Goal: Book appointment/travel/reservation

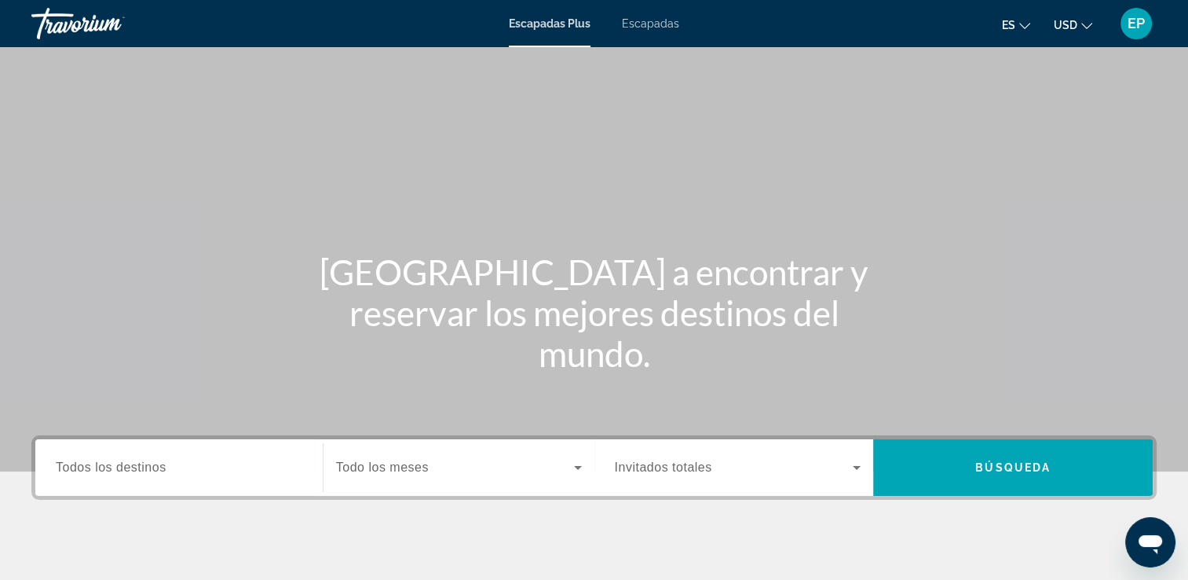
click at [855, 469] on icon "Widget de búsqueda" at bounding box center [856, 467] width 19 height 19
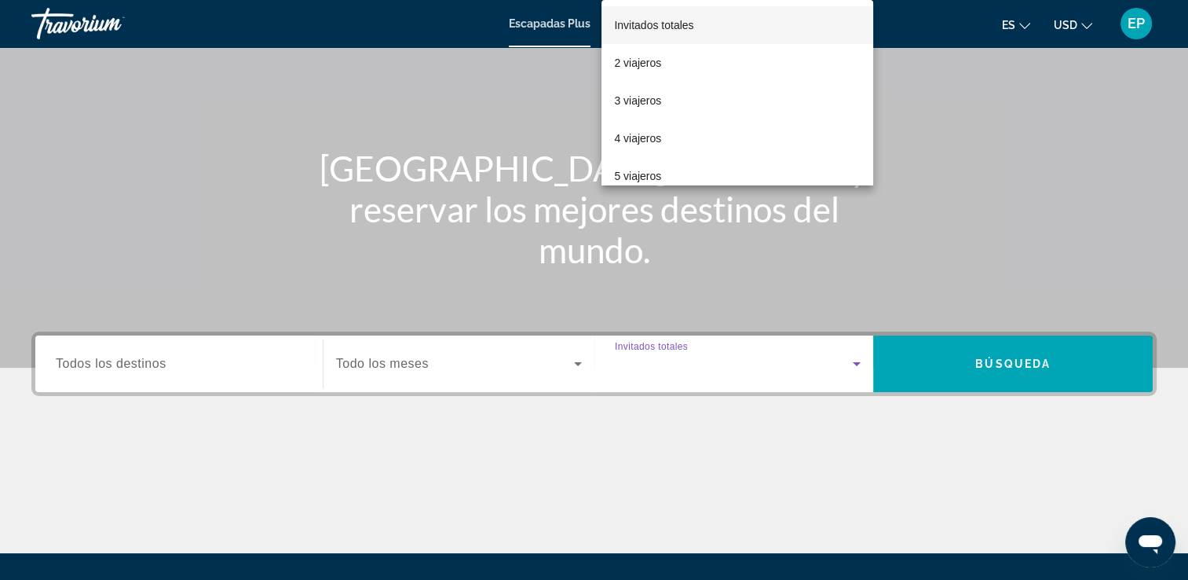
scroll to position [269, 0]
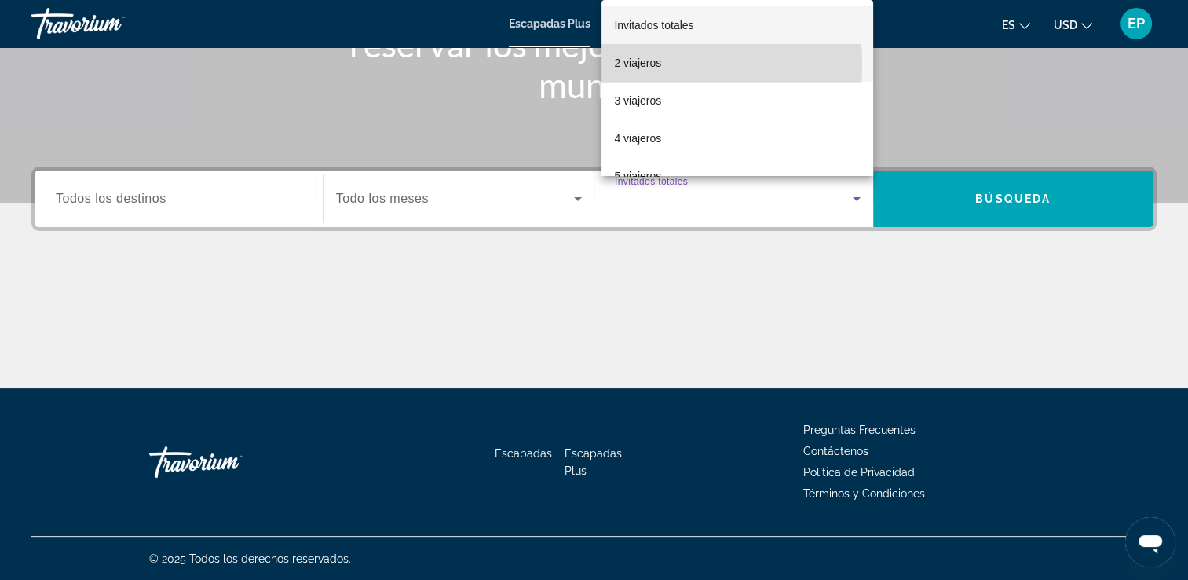
click at [638, 64] on font "2 viajeros" at bounding box center [637, 63] width 47 height 13
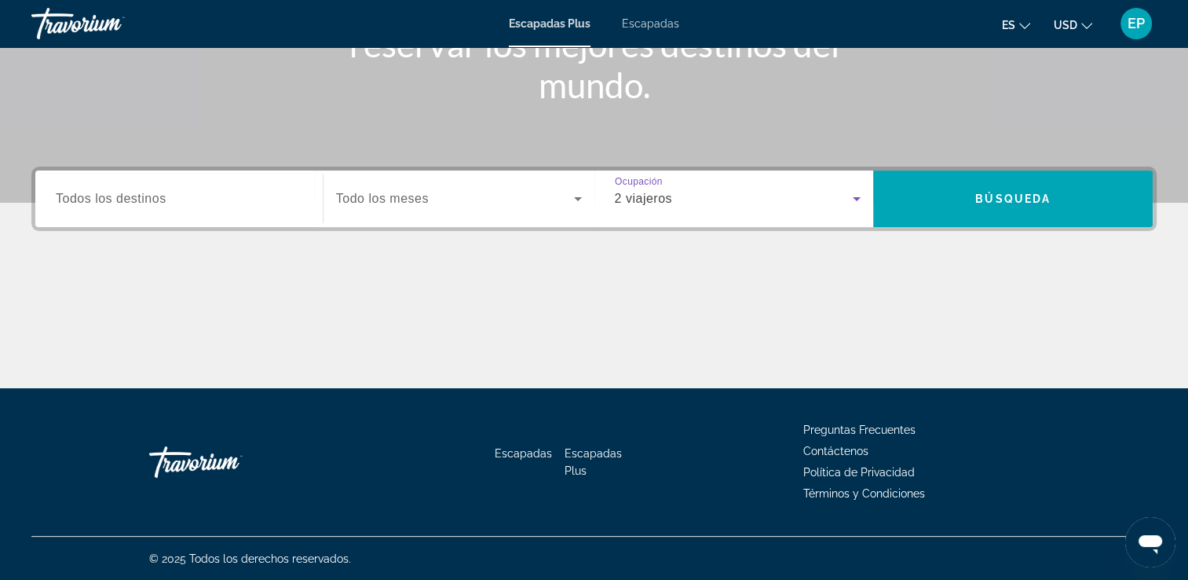
click at [854, 196] on icon "Widget de búsqueda" at bounding box center [856, 198] width 19 height 19
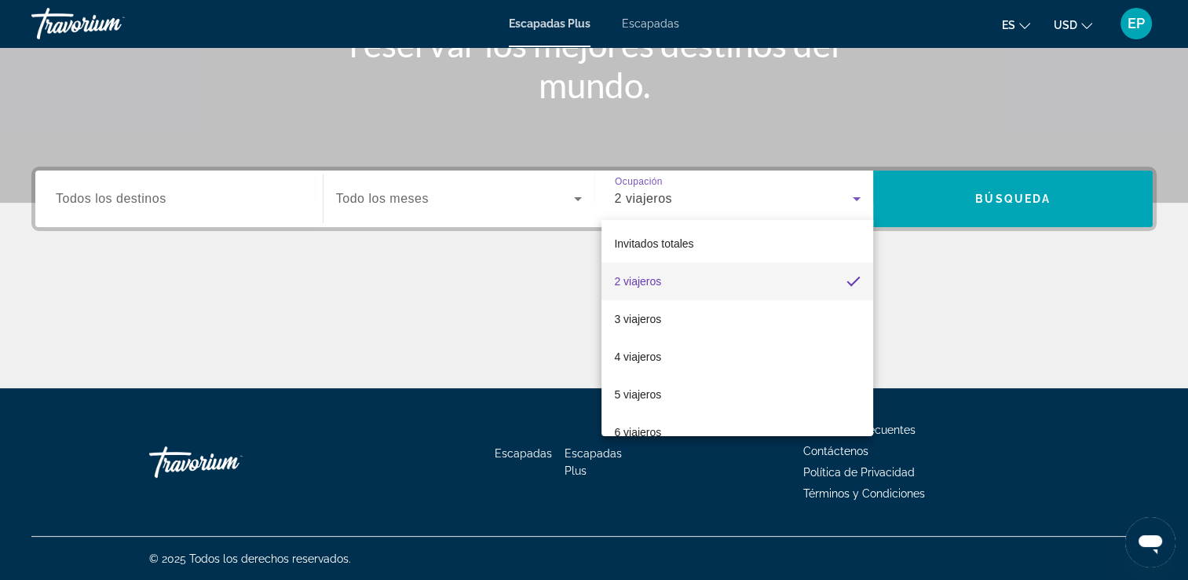
scroll to position [0, 0]
click at [653, 319] on font "3 viajeros" at bounding box center [637, 320] width 47 height 13
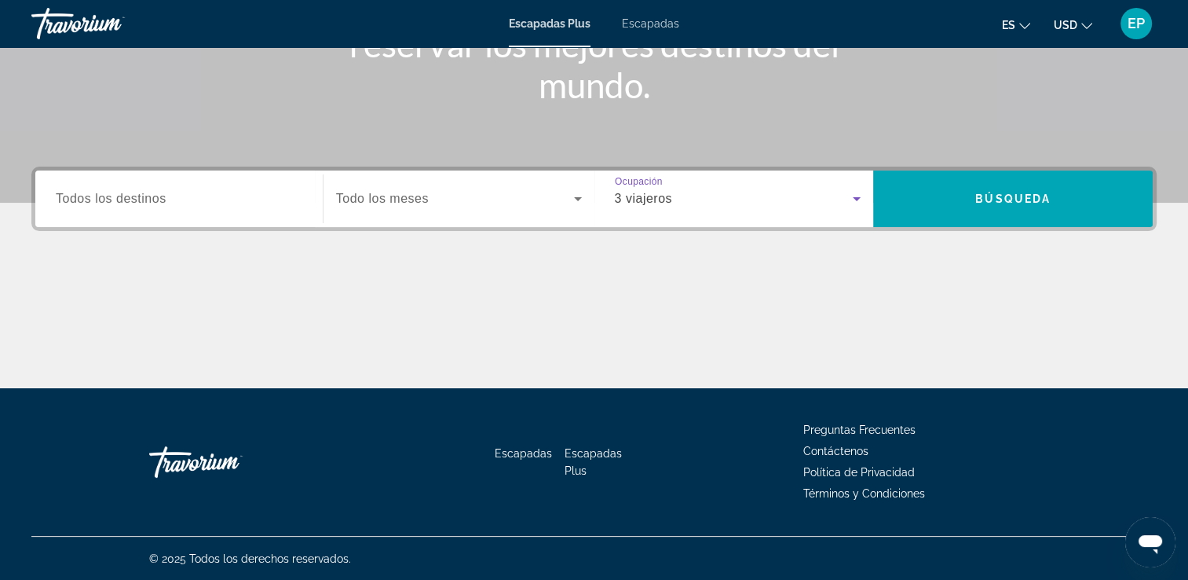
click at [576, 198] on icon "Widget de búsqueda" at bounding box center [578, 199] width 8 height 4
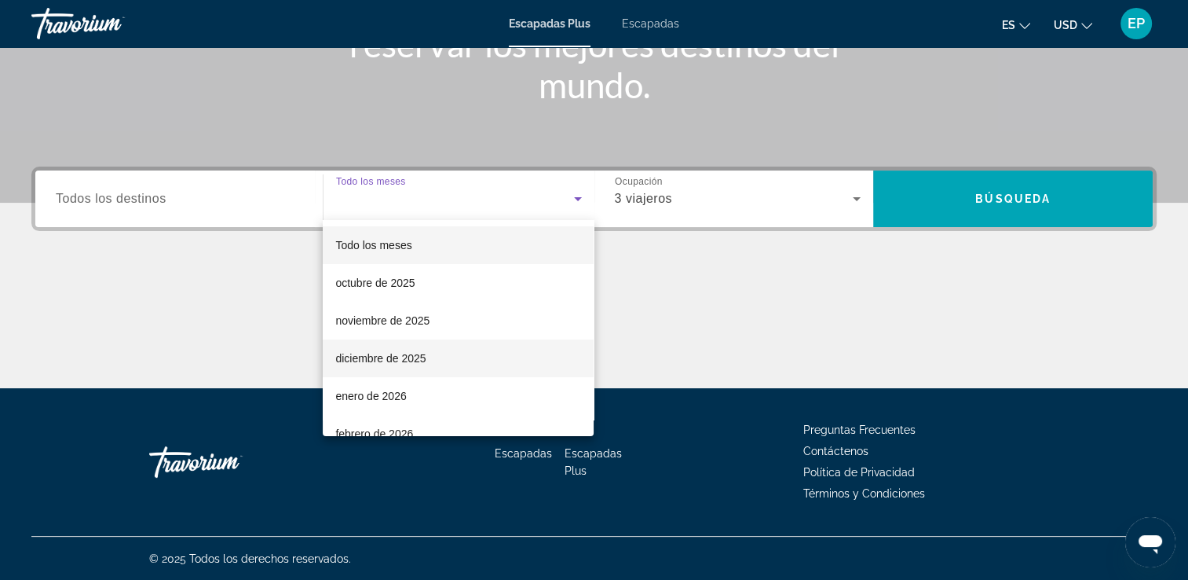
click at [397, 359] on font "diciembre de 2025" at bounding box center [380, 358] width 90 height 13
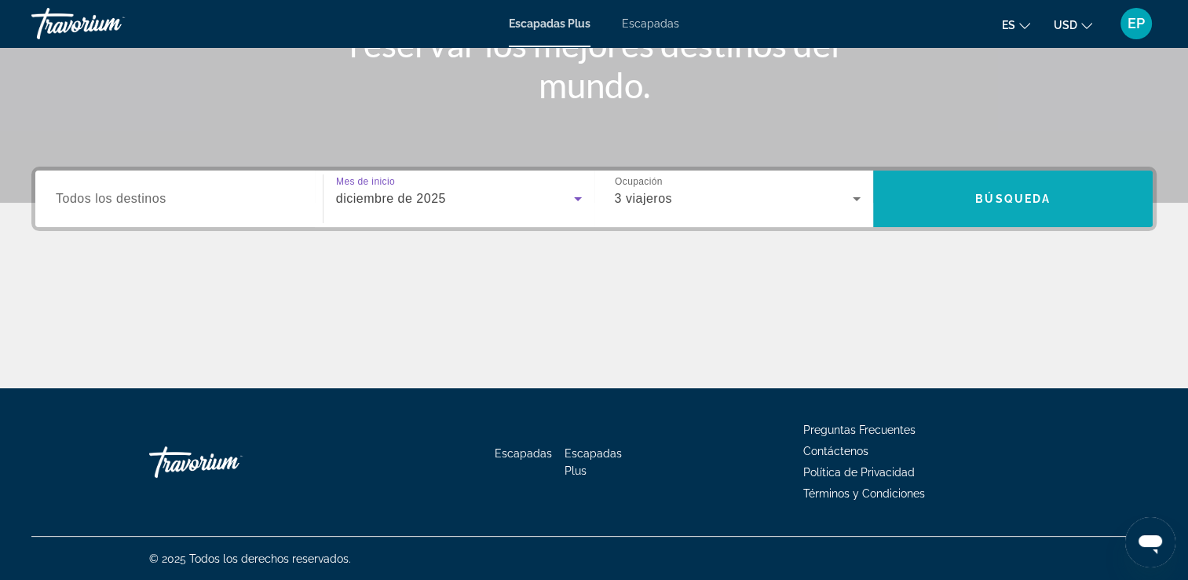
click at [1015, 199] on span "Búsqueda" at bounding box center [1012, 198] width 75 height 13
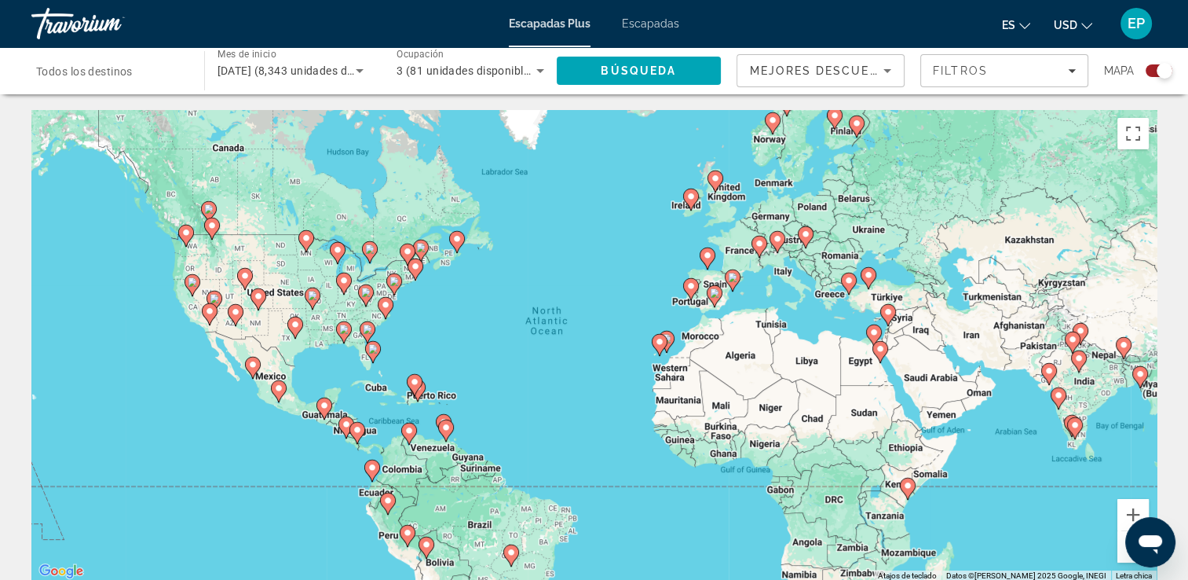
click at [371, 470] on image "Contenido principal" at bounding box center [372, 467] width 9 height 9
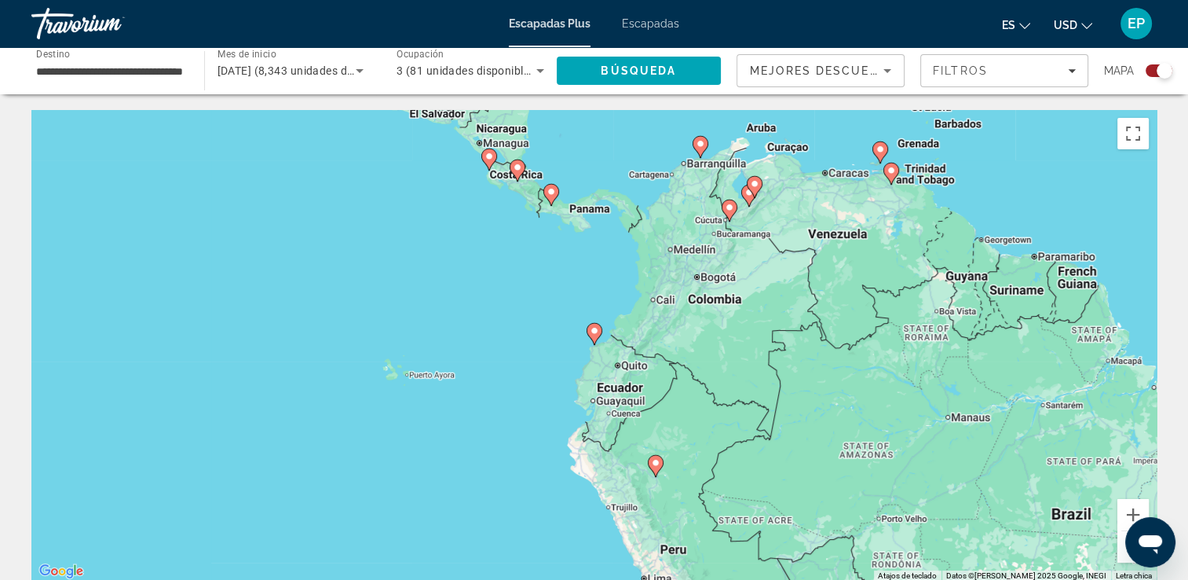
click at [707, 283] on div "To activate drag with keyboard, press Alt + Enter. Once in keyboard drag state,…" at bounding box center [593, 345] width 1125 height 471
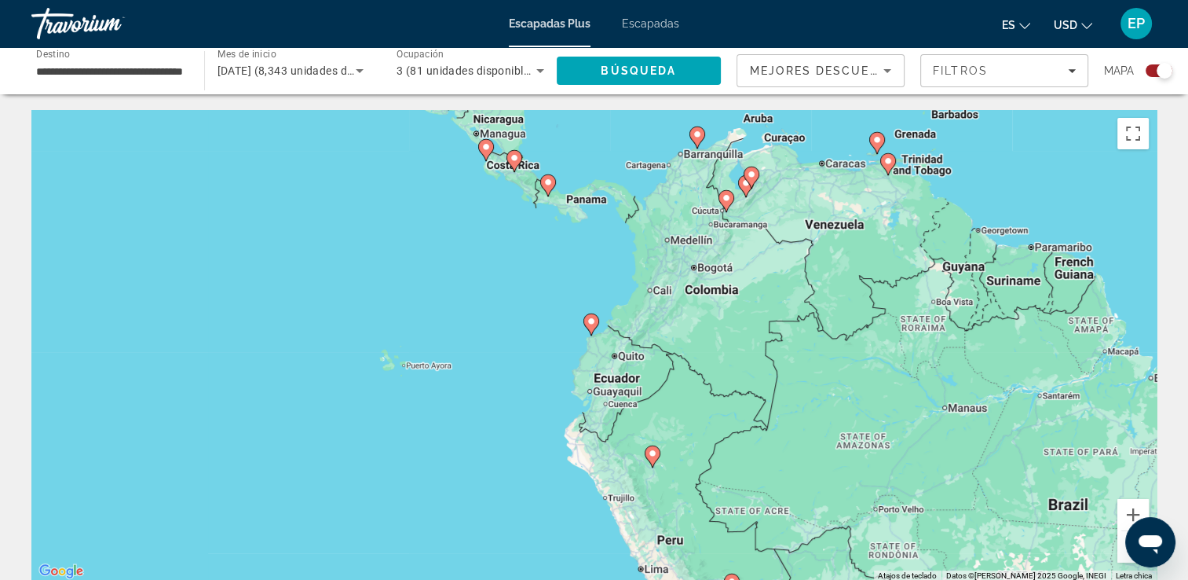
drag, startPoint x: 569, startPoint y: 266, endPoint x: 562, endPoint y: 250, distance: 17.6
click at [565, 253] on div "To activate drag with keyboard, press Alt + Enter. Once in keyboard drag state,…" at bounding box center [593, 345] width 1125 height 471
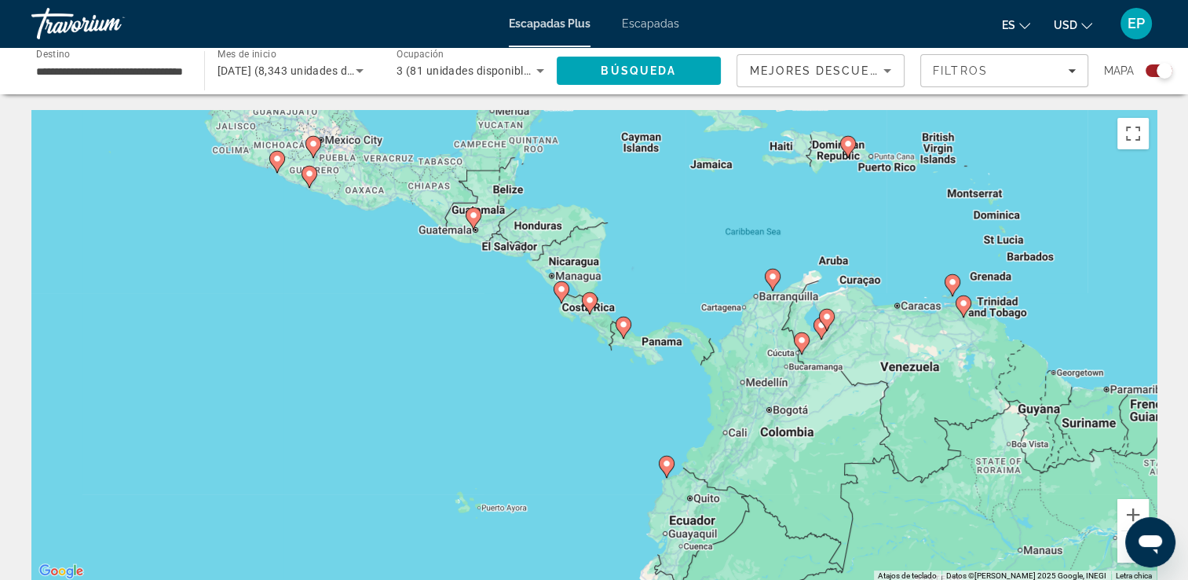
drag, startPoint x: 560, startPoint y: 249, endPoint x: 635, endPoint y: 394, distance: 163.3
click at [635, 395] on div "To activate drag with keyboard, press Alt + Enter. Once in keyboard drag state,…" at bounding box center [593, 345] width 1125 height 471
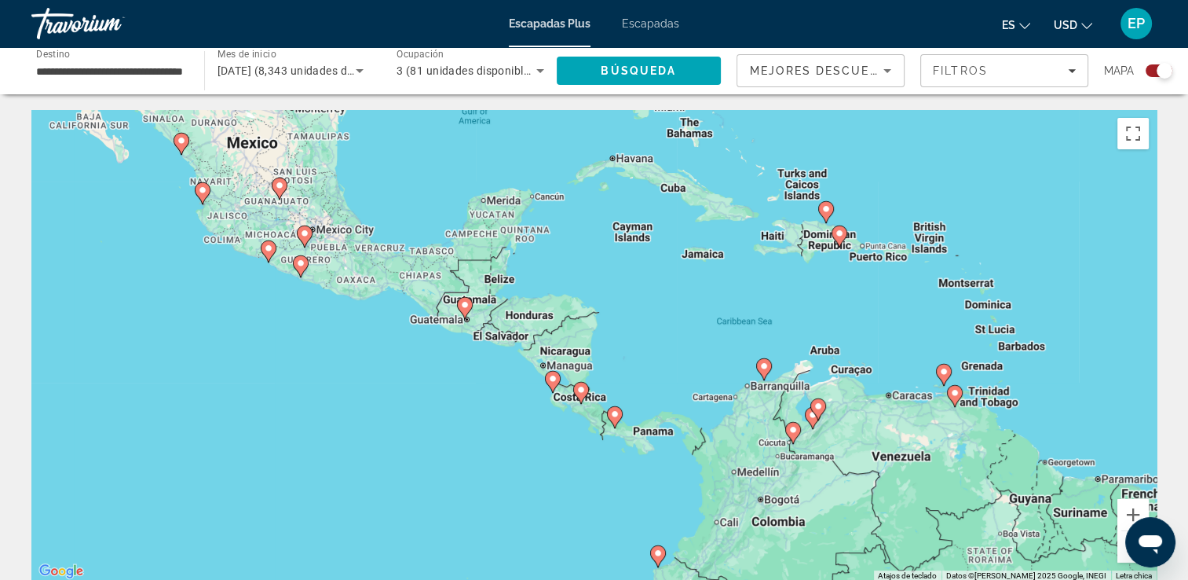
drag, startPoint x: 867, startPoint y: 184, endPoint x: 858, endPoint y: 278, distance: 94.7
click at [858, 278] on div "To activate drag with keyboard, press Alt + Enter. Once in keyboard drag state,…" at bounding box center [593, 345] width 1125 height 471
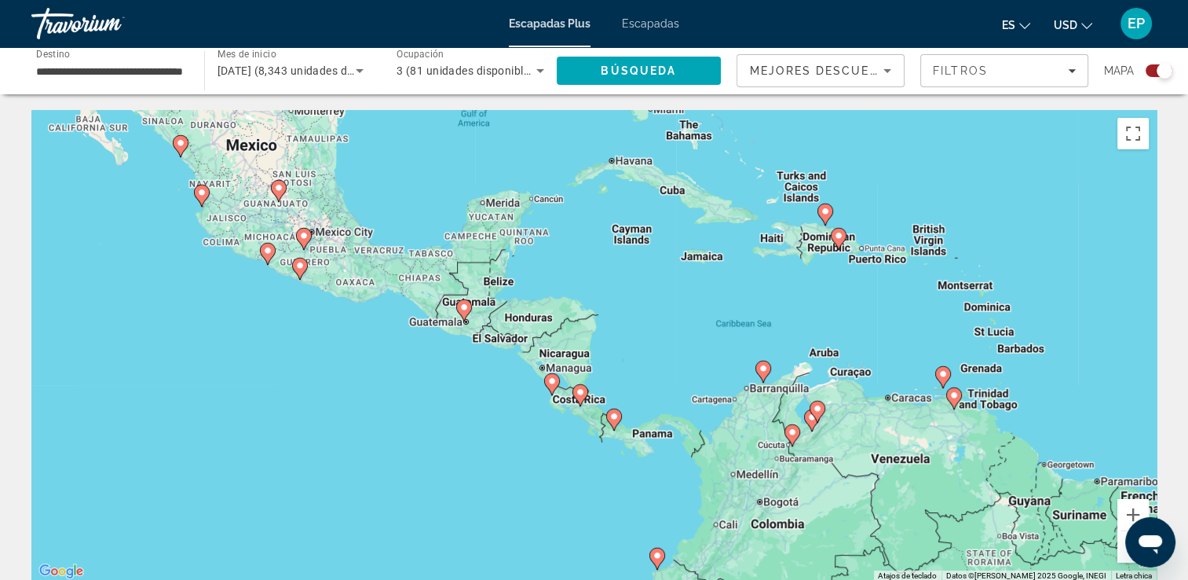
click at [835, 240] on icon "Contenido principal" at bounding box center [838, 239] width 14 height 20
type input "**********"
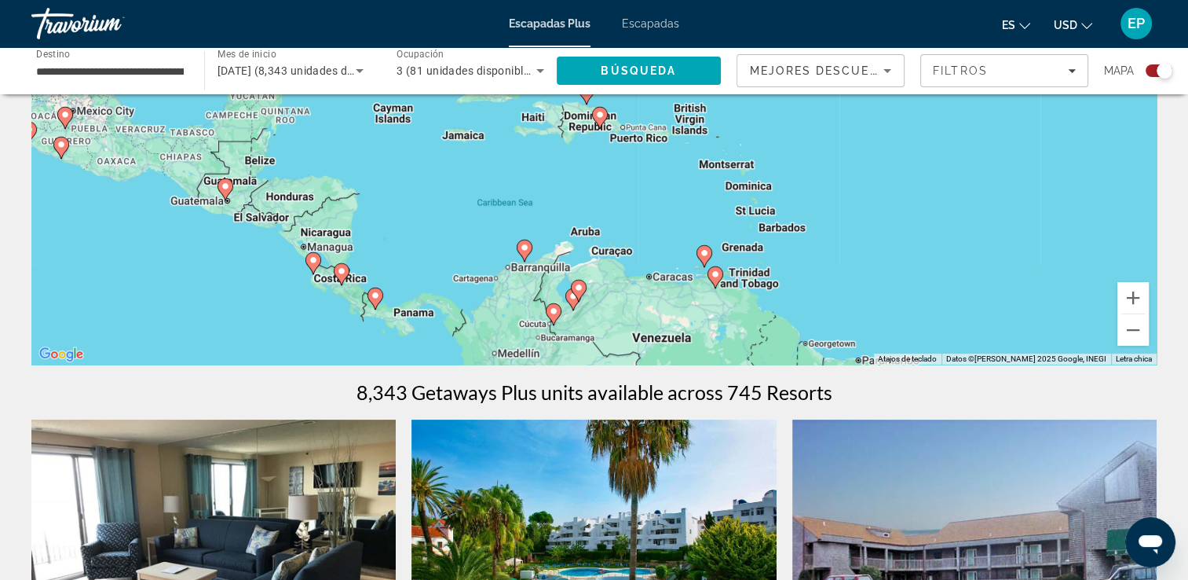
scroll to position [314, 0]
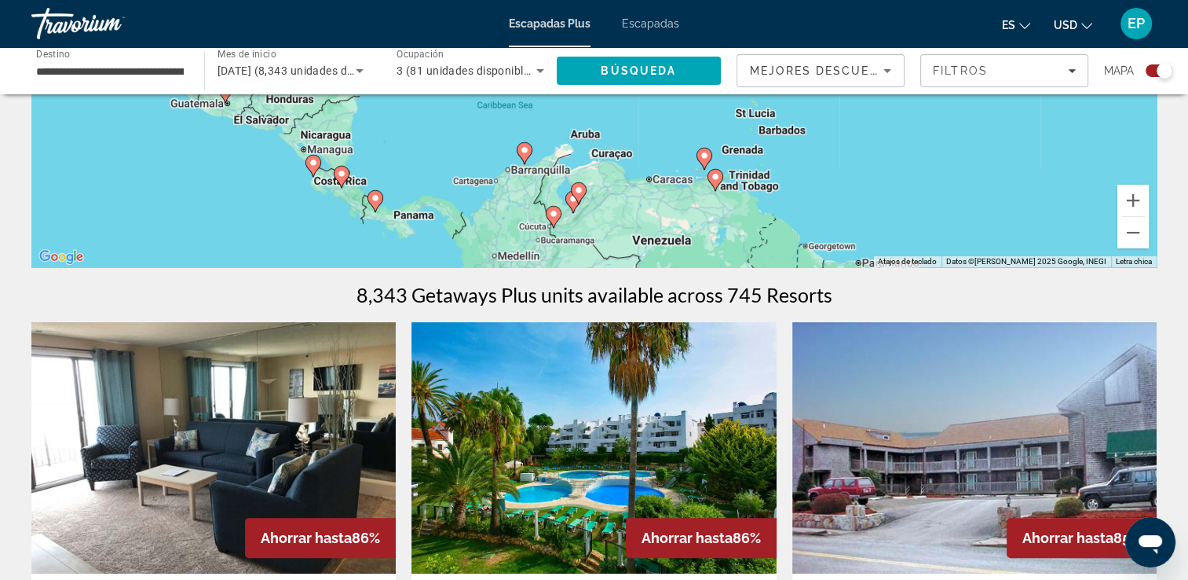
click at [580, 454] on img "Contenido principal" at bounding box center [593, 447] width 364 height 251
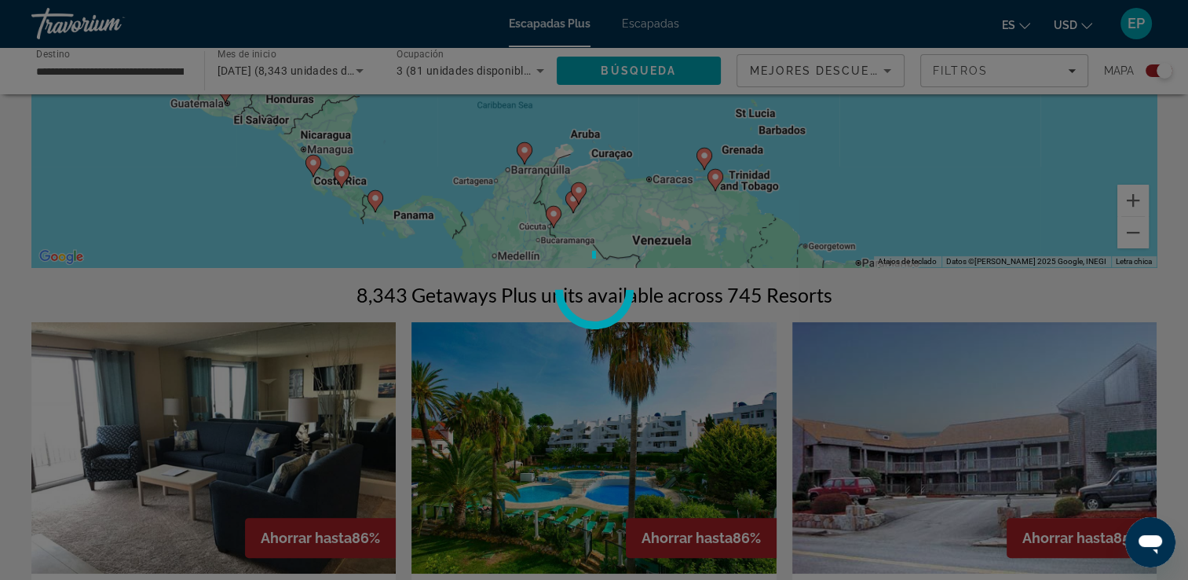
click at [581, 454] on div at bounding box center [594, 290] width 1188 height 580
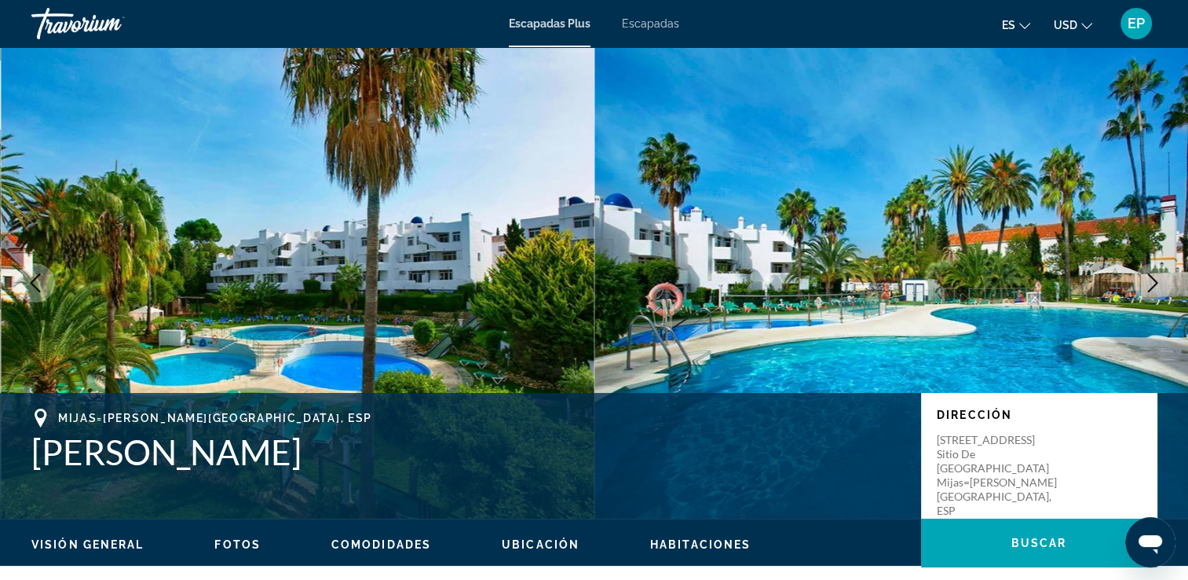
click at [659, 25] on span "Escapadas" at bounding box center [650, 23] width 57 height 13
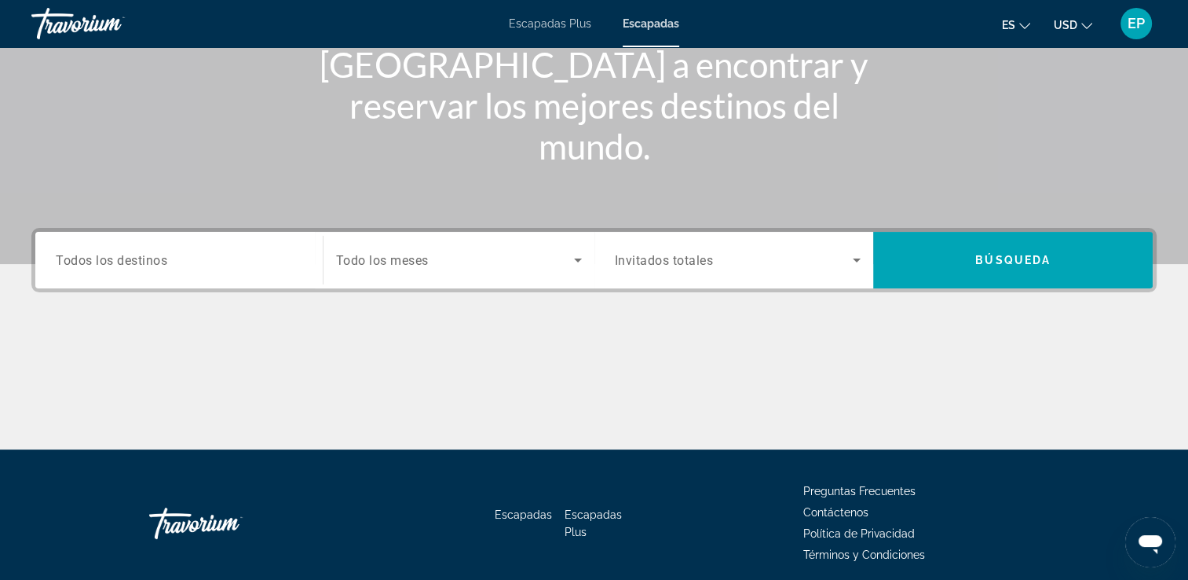
scroll to position [269, 0]
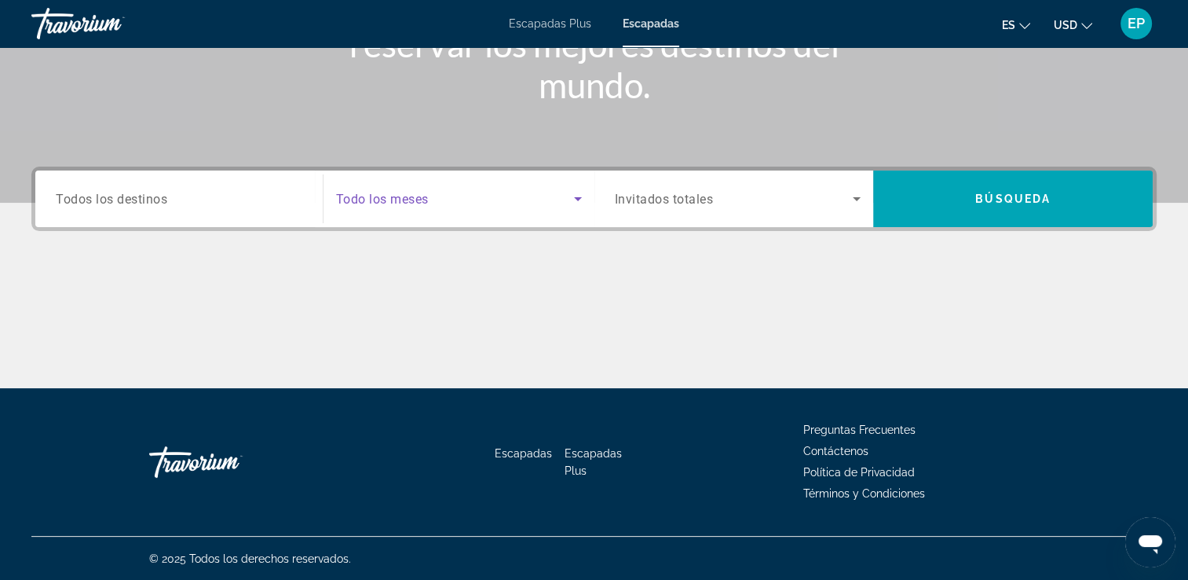
click at [575, 199] on icon "Widget de búsqueda" at bounding box center [578, 198] width 19 height 19
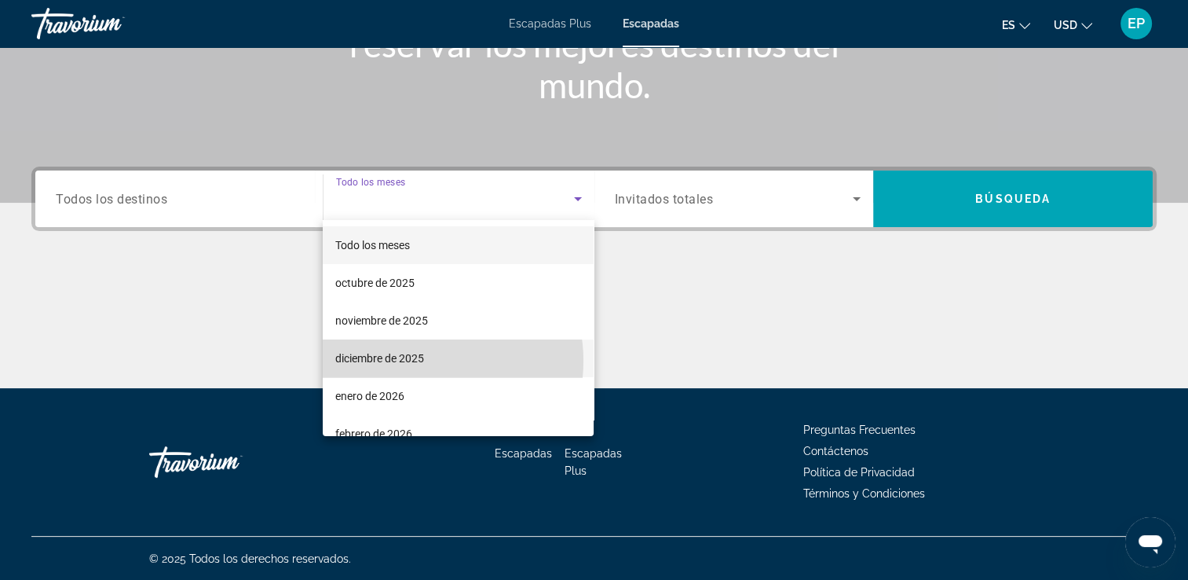
click at [418, 360] on font "diciembre de 2025" at bounding box center [379, 358] width 89 height 13
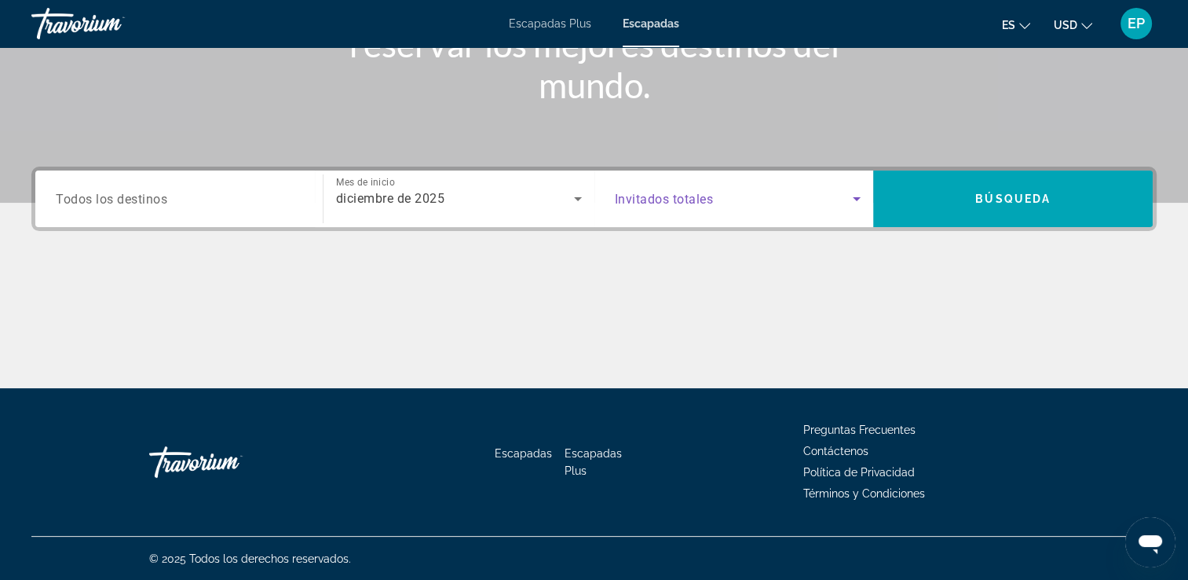
click at [856, 197] on icon "Widget de búsqueda" at bounding box center [857, 199] width 8 height 4
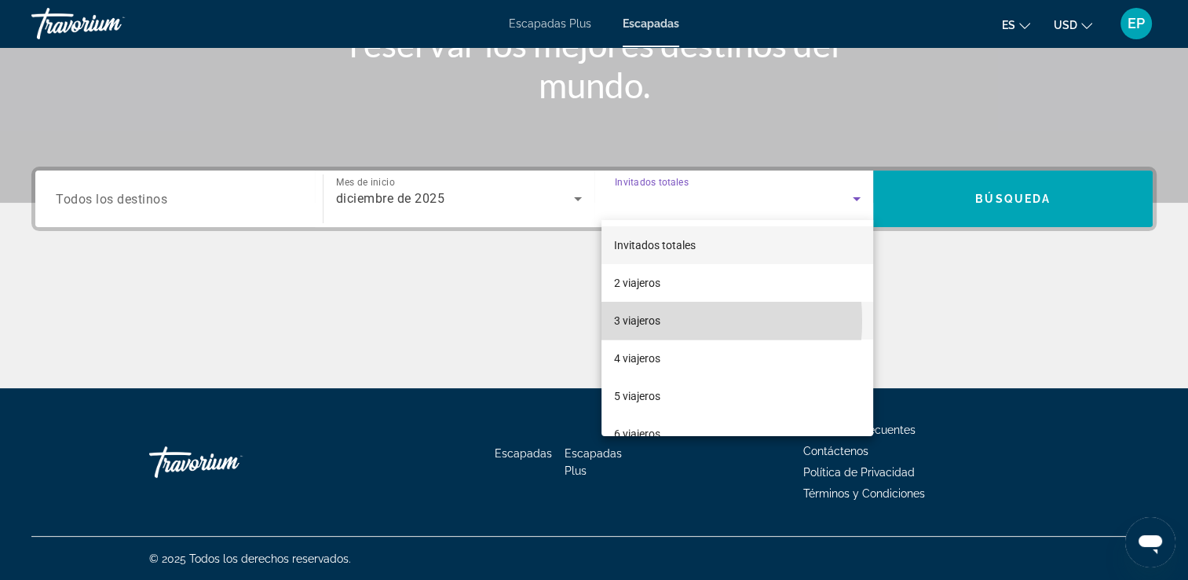
click at [641, 320] on font "3 viajeros" at bounding box center [637, 320] width 46 height 13
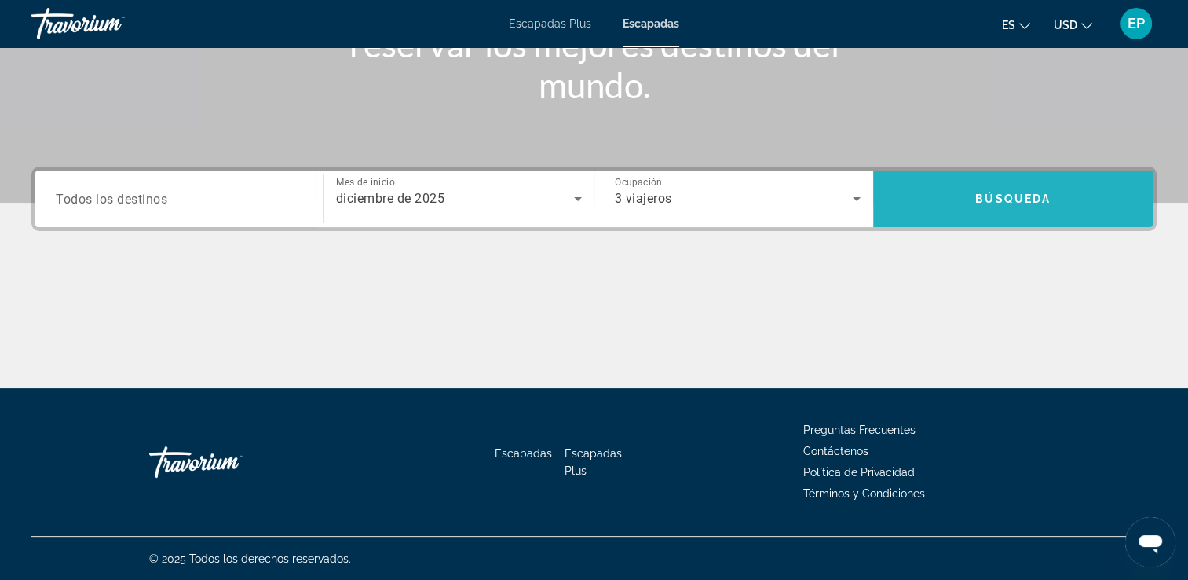
click at [990, 196] on span "Búsqueda" at bounding box center [1012, 198] width 75 height 13
